Goal: Task Accomplishment & Management: Use online tool/utility

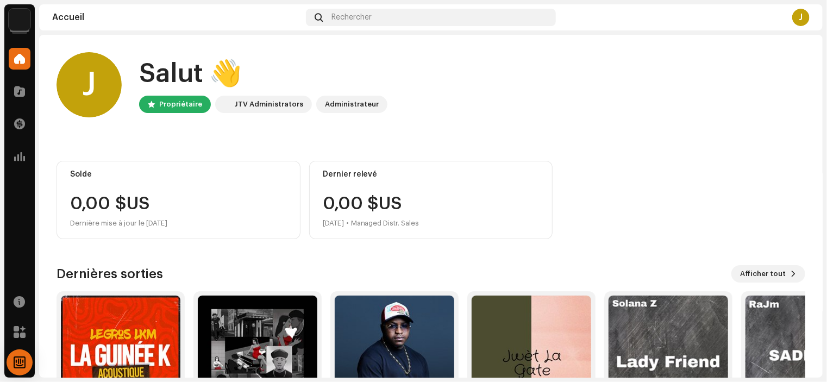
click at [19, 15] on img at bounding box center [20, 20] width 22 height 22
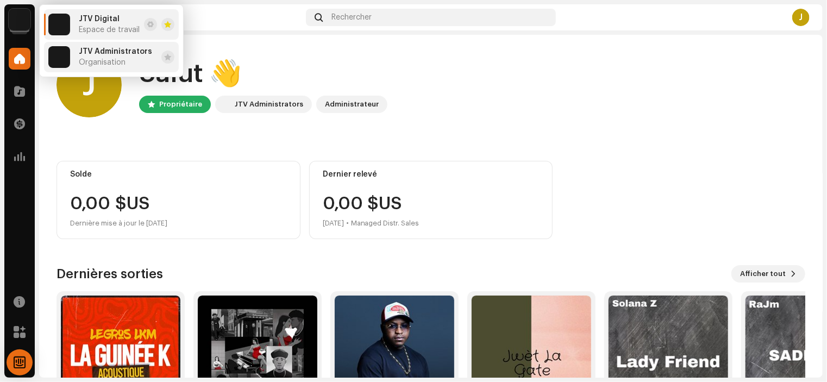
click at [113, 67] on div "JTV Administrators Organisation" at bounding box center [100, 57] width 104 height 22
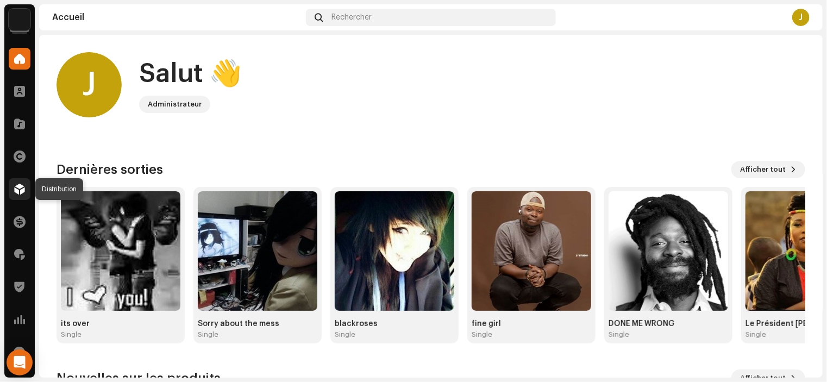
click at [20, 191] on span at bounding box center [19, 189] width 11 height 9
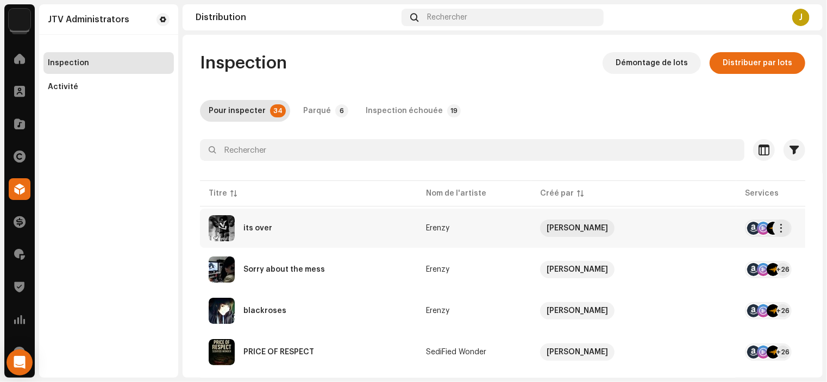
scroll to position [199, 0]
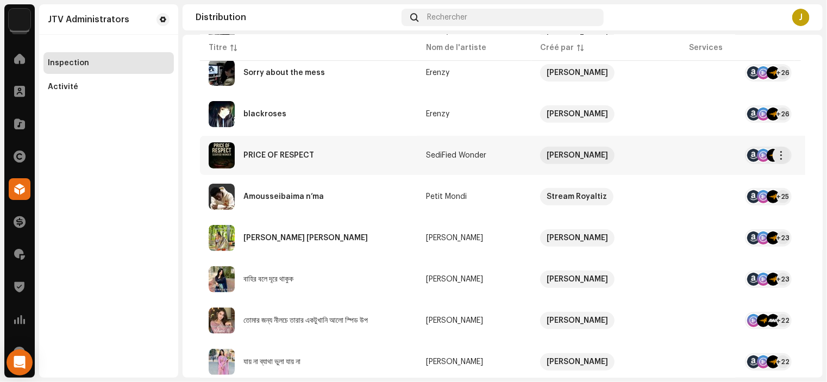
click at [286, 160] on div "PRICE OF RESPECT" at bounding box center [309, 155] width 200 height 26
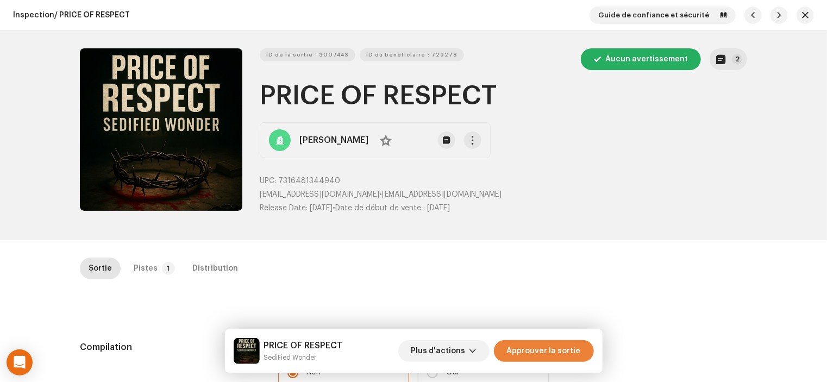
click at [535, 354] on span "Approuver la sortie" at bounding box center [544, 351] width 74 height 22
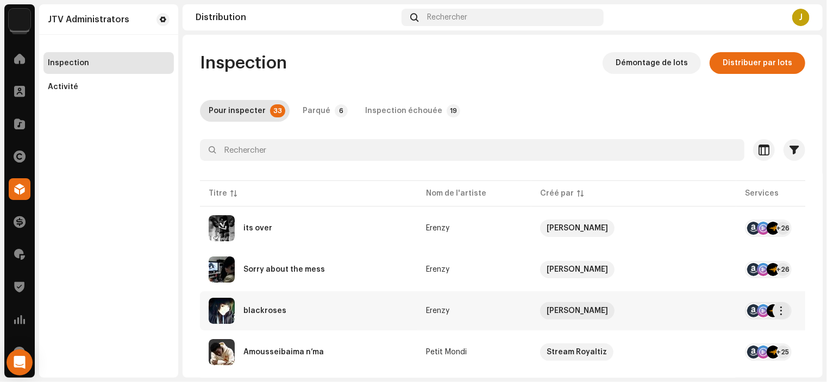
click at [269, 312] on div "blackroses" at bounding box center [265, 311] width 43 height 8
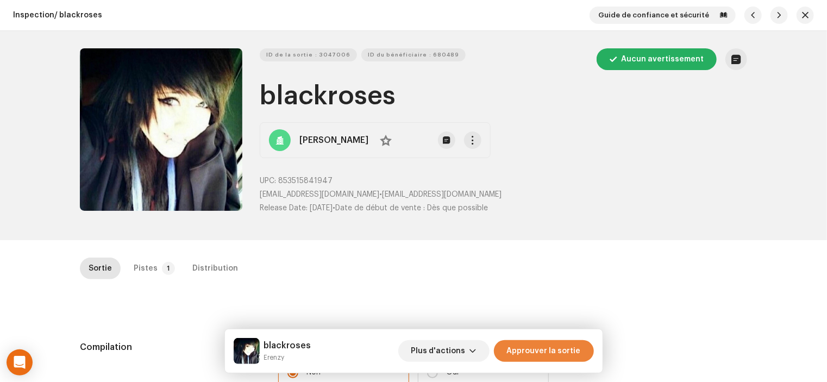
click at [515, 354] on span "Approuver la sortie" at bounding box center [544, 351] width 74 height 22
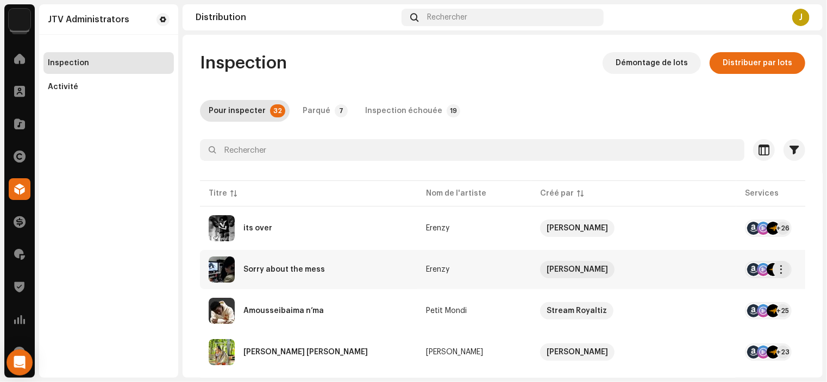
click at [312, 271] on div "Sorry about the mess" at bounding box center [285, 270] width 82 height 8
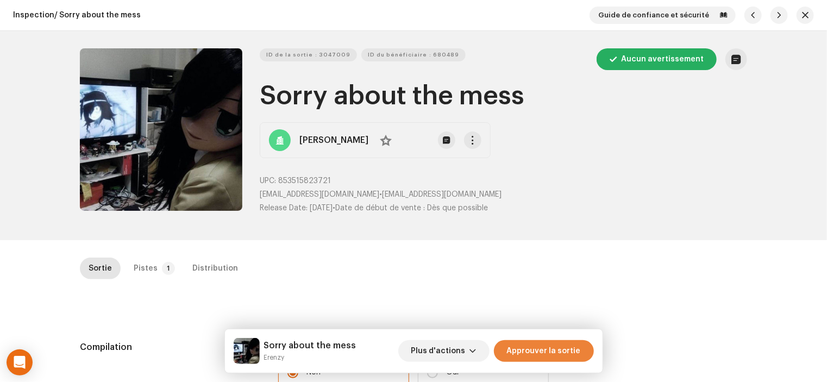
click at [541, 354] on span "Approuver la sortie" at bounding box center [544, 351] width 74 height 22
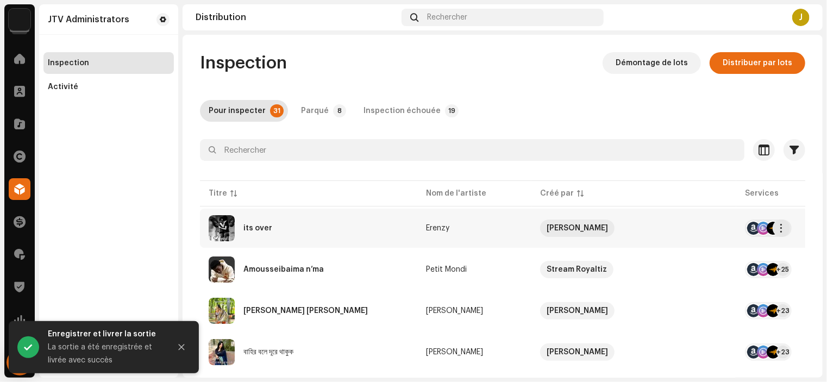
click at [247, 235] on div "its over" at bounding box center [309, 228] width 200 height 26
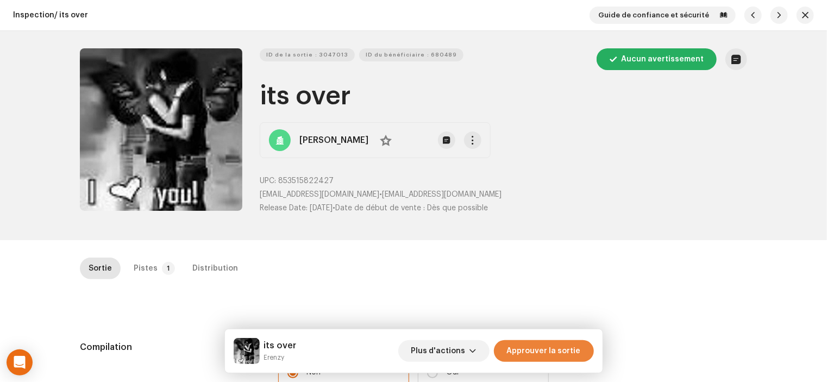
click at [529, 354] on span "Approuver la sortie" at bounding box center [544, 351] width 74 height 22
